Goal: Transaction & Acquisition: Purchase product/service

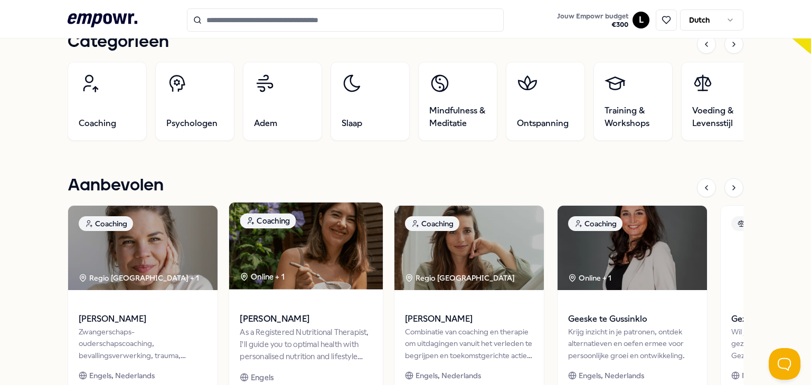
scroll to position [370, 0]
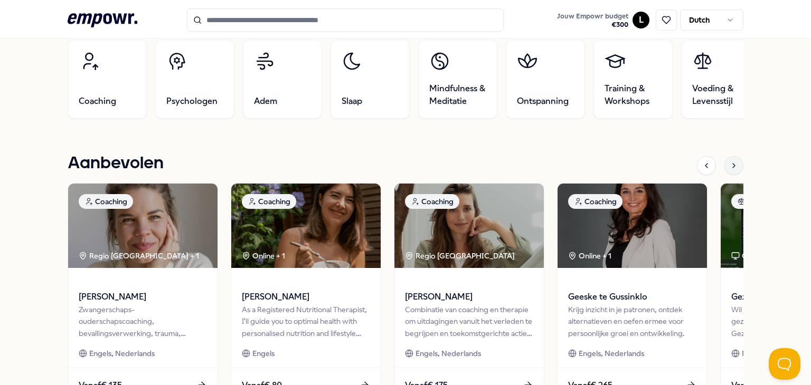
click at [730, 168] on icon at bounding box center [734, 166] width 8 height 8
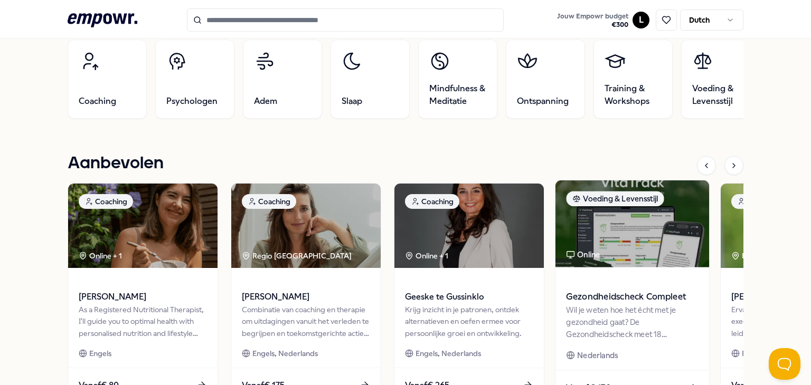
click at [619, 306] on div "Wil je weten hoe het écht met je gezondheid gaat? De Gezondheidscheck meet 18 b…" at bounding box center [632, 322] width 132 height 36
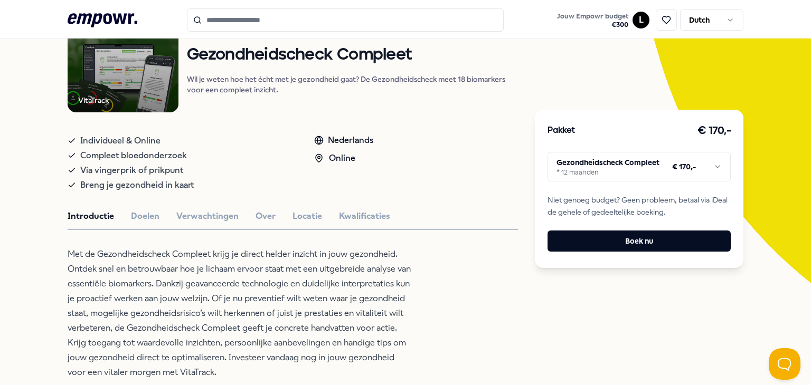
scroll to position [120, 0]
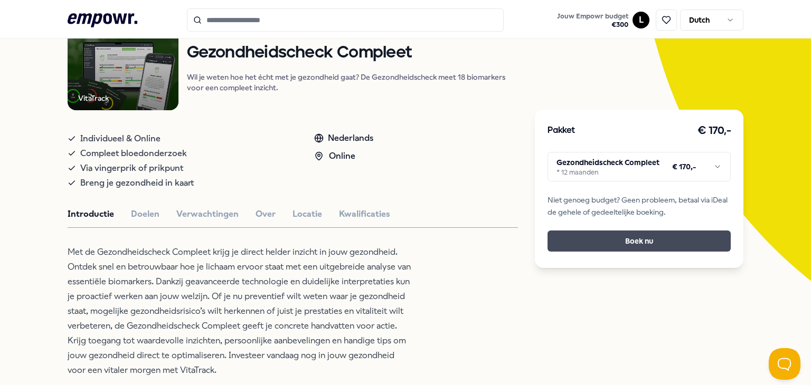
click at [601, 243] on button "Boek nu" at bounding box center [639, 241] width 183 height 21
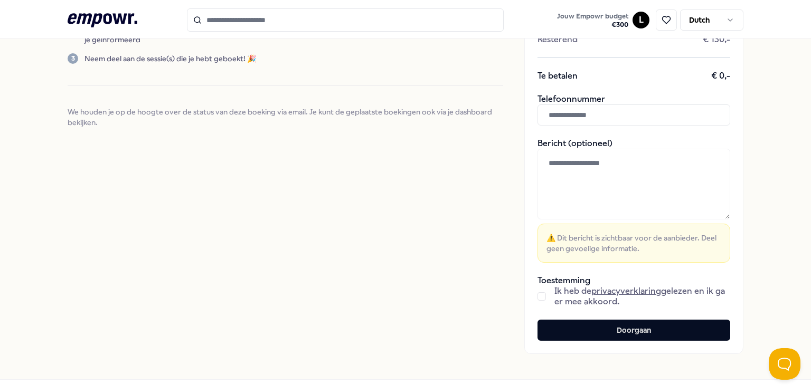
scroll to position [53, 0]
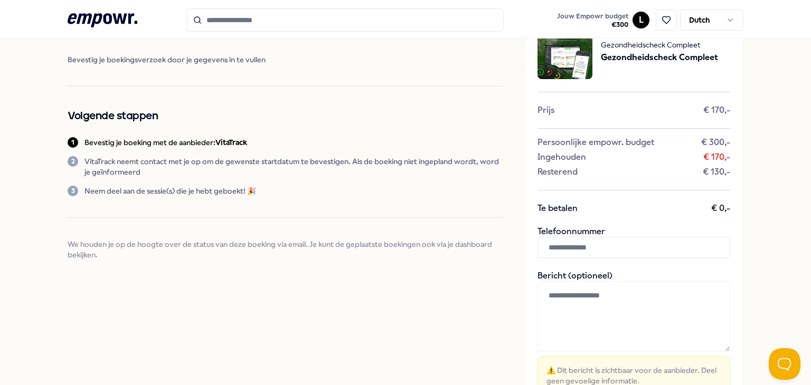
click at [582, 243] on input "text" at bounding box center [634, 247] width 193 height 21
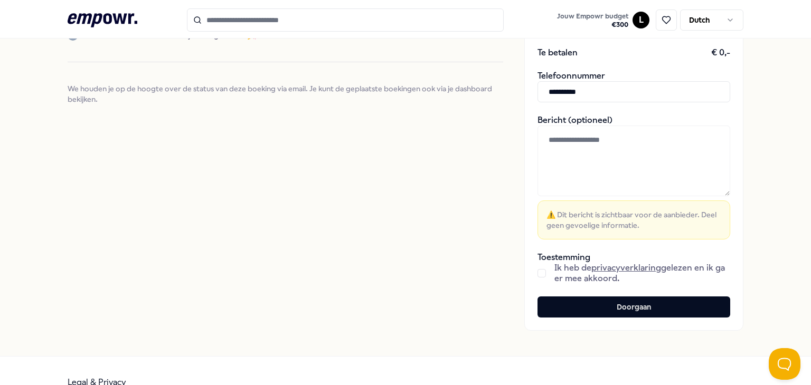
scroll to position [211, 0]
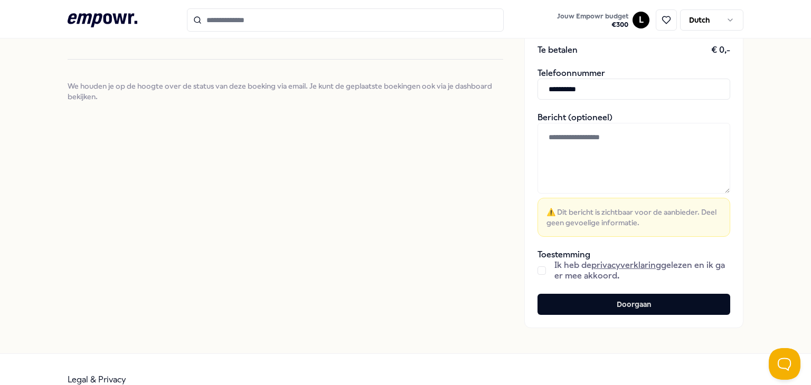
type input "**********"
click at [554, 270] on span "Ik heb de privacyverklaring gelezen en ik ga er mee akkoord." at bounding box center [642, 270] width 176 height 21
click at [541, 270] on button "button" at bounding box center [542, 271] width 8 height 8
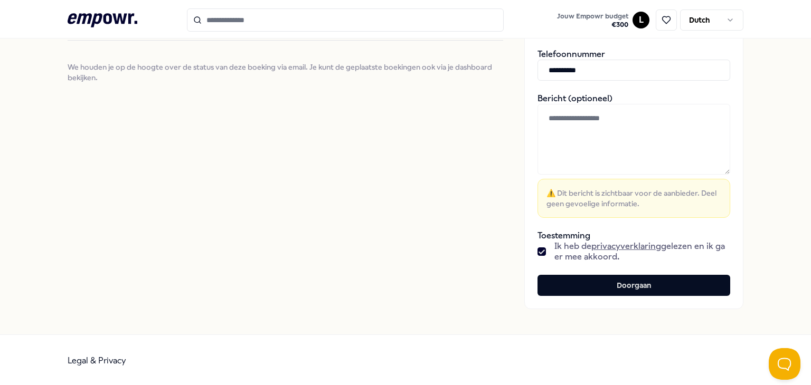
scroll to position [231, 0]
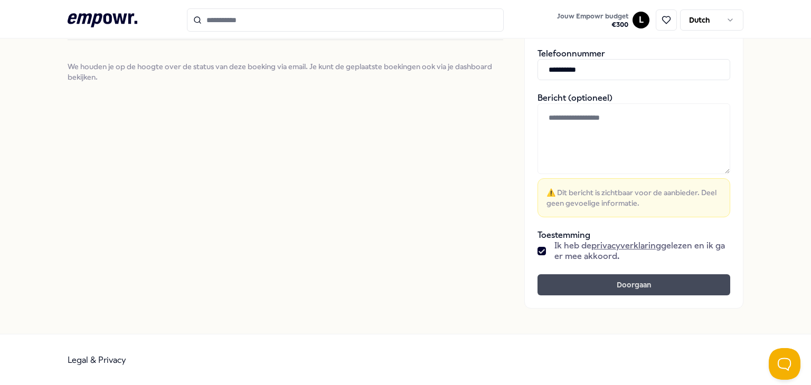
click at [563, 284] on button "Doorgaan" at bounding box center [634, 285] width 193 height 21
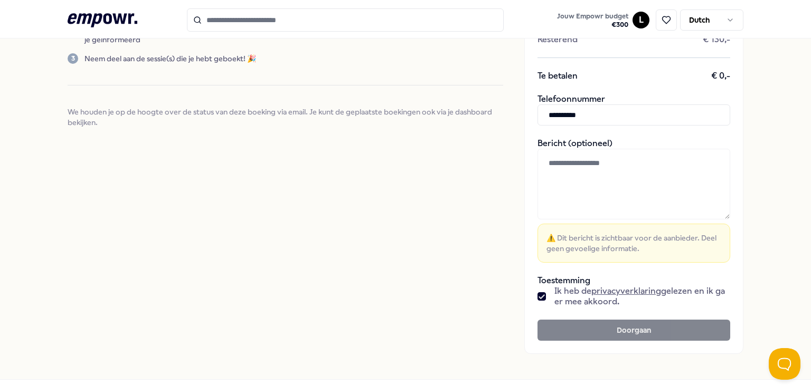
scroll to position [0, 0]
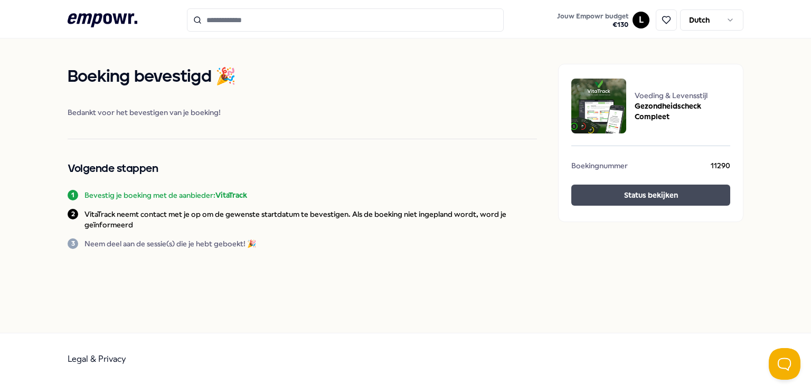
click at [625, 187] on button "Status bekijken" at bounding box center [650, 195] width 159 height 21
